Goal: Find specific page/section: Find specific page/section

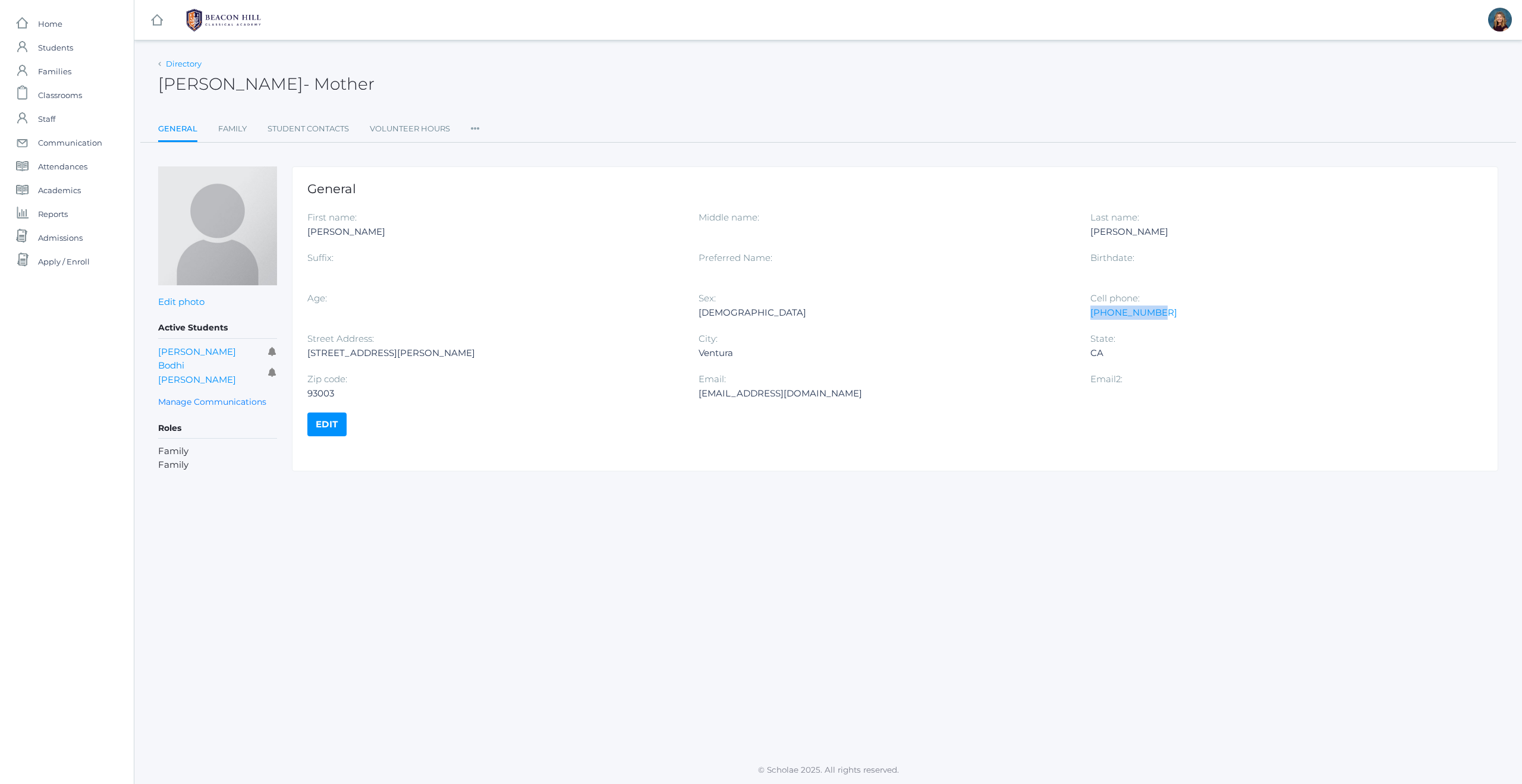
drag, startPoint x: 59, startPoint y: 45, endPoint x: 170, endPoint y: 65, distance: 112.8
click at [59, 45] on span "Students" at bounding box center [56, 48] width 35 height 23
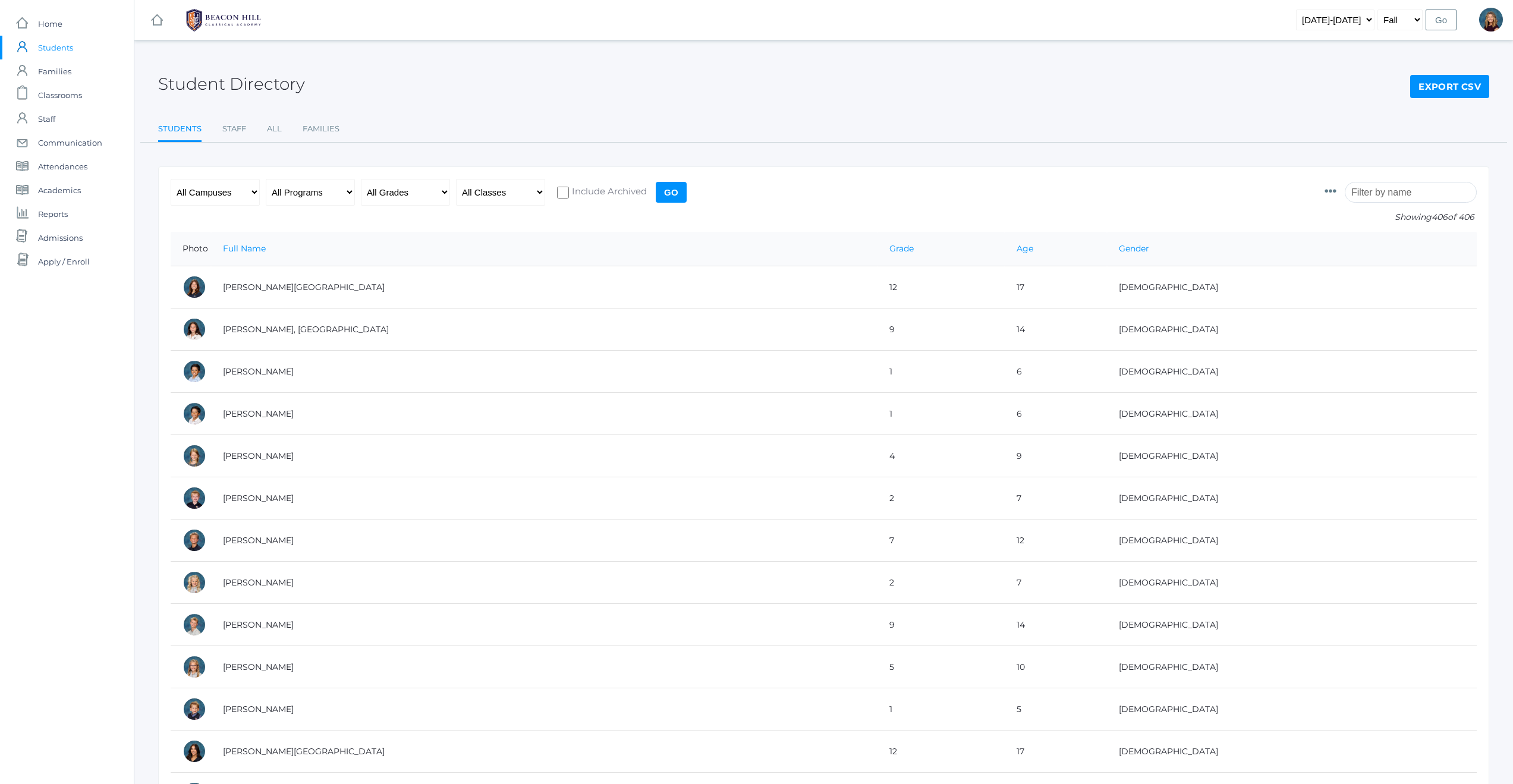
click at [1393, 195] on input "search" at bounding box center [1411, 192] width 132 height 21
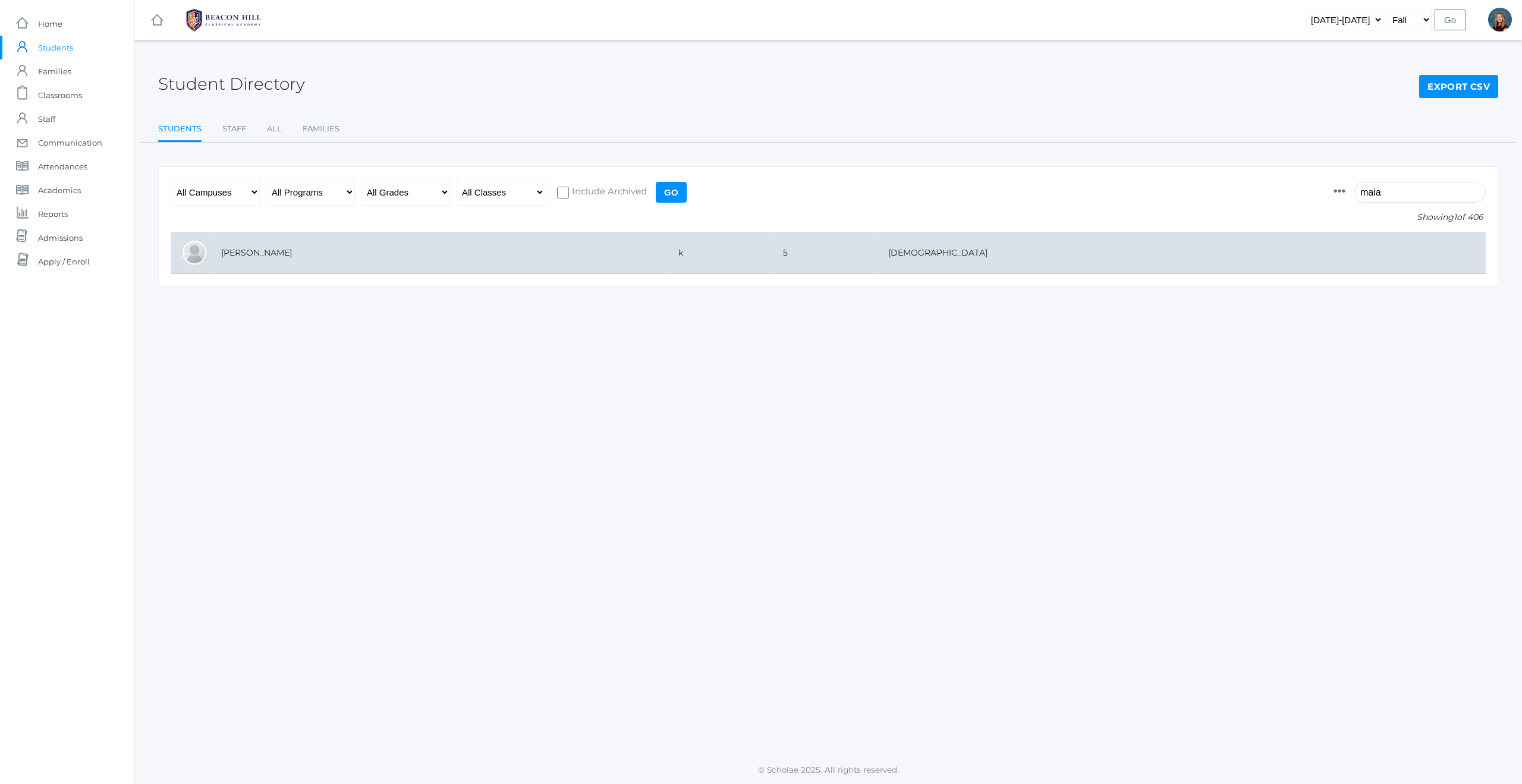
type input "maia"
click at [256, 258] on td "[PERSON_NAME]" at bounding box center [438, 253] width 457 height 42
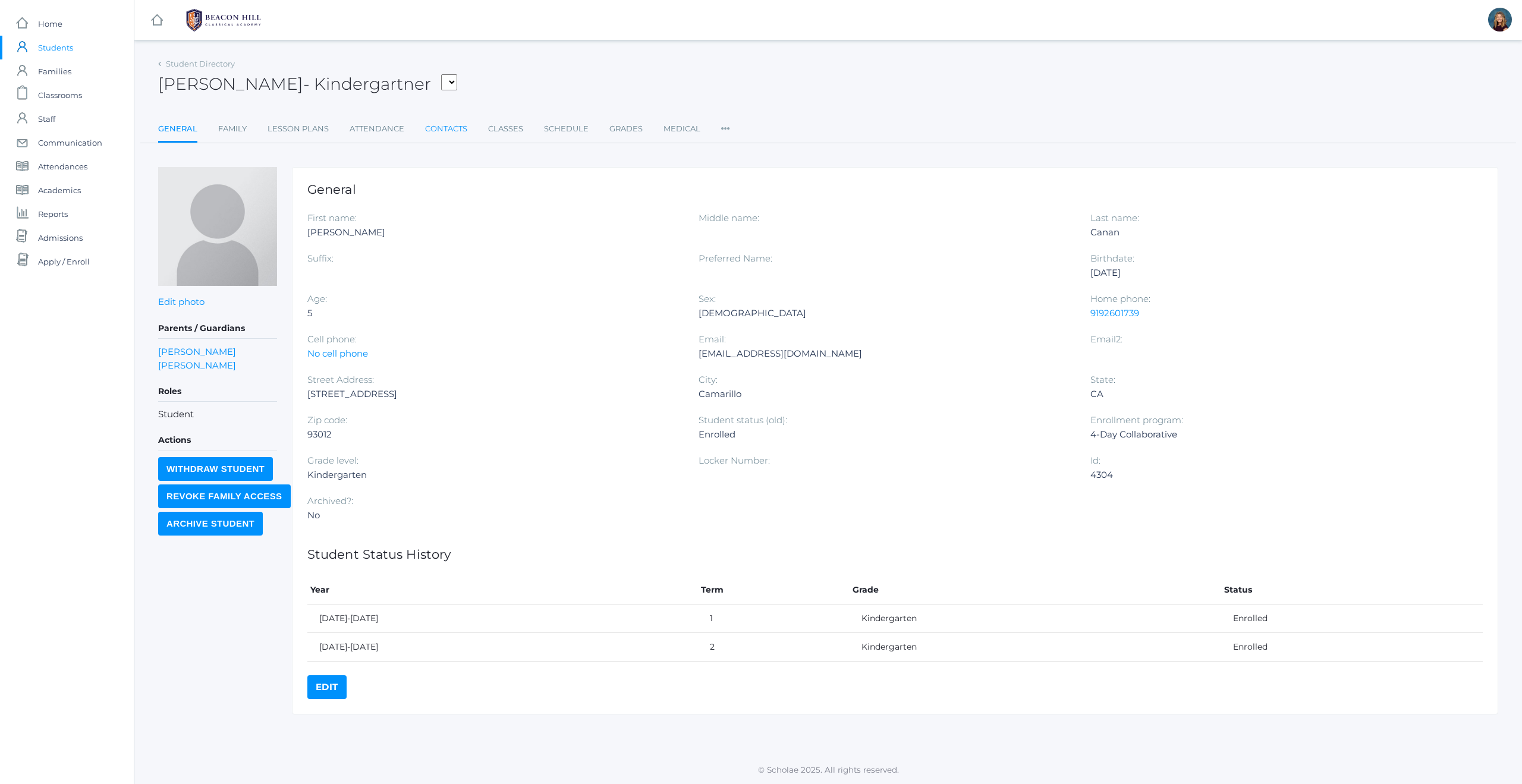
click at [445, 132] on link "Contacts" at bounding box center [446, 129] width 42 height 23
